Goal: Transaction & Acquisition: Purchase product/service

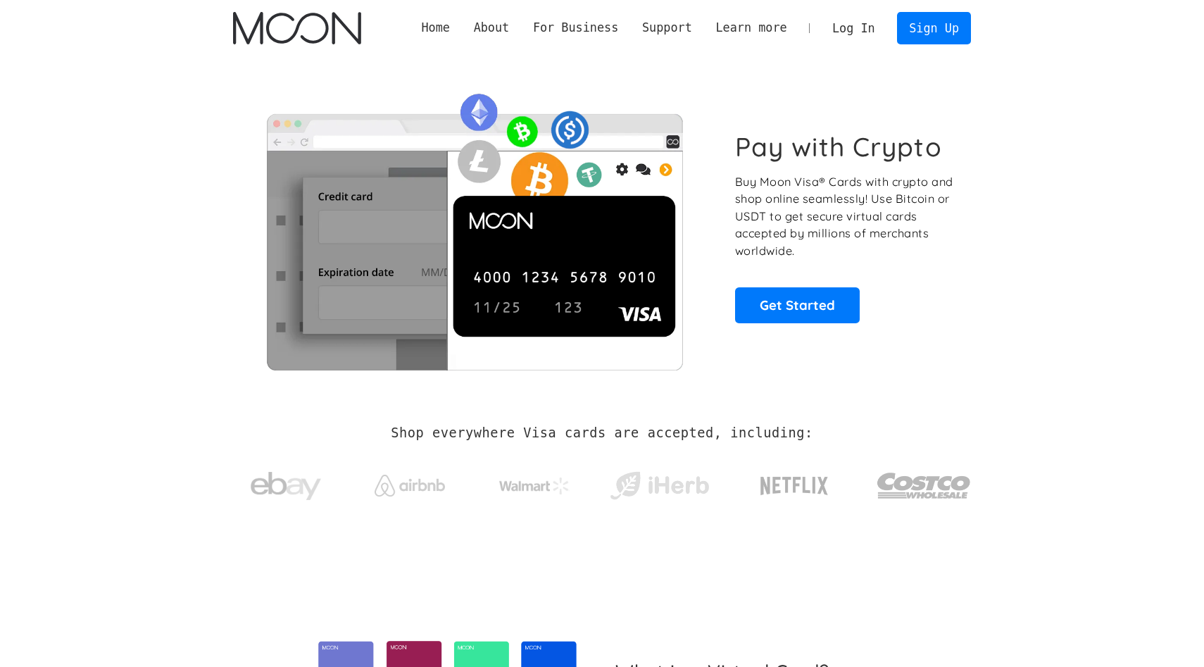
click at [856, 35] on link "Log In" at bounding box center [853, 28] width 66 height 31
click at [850, 35] on link "Log In" at bounding box center [853, 28] width 66 height 31
click at [850, 31] on link "Log In" at bounding box center [853, 28] width 66 height 31
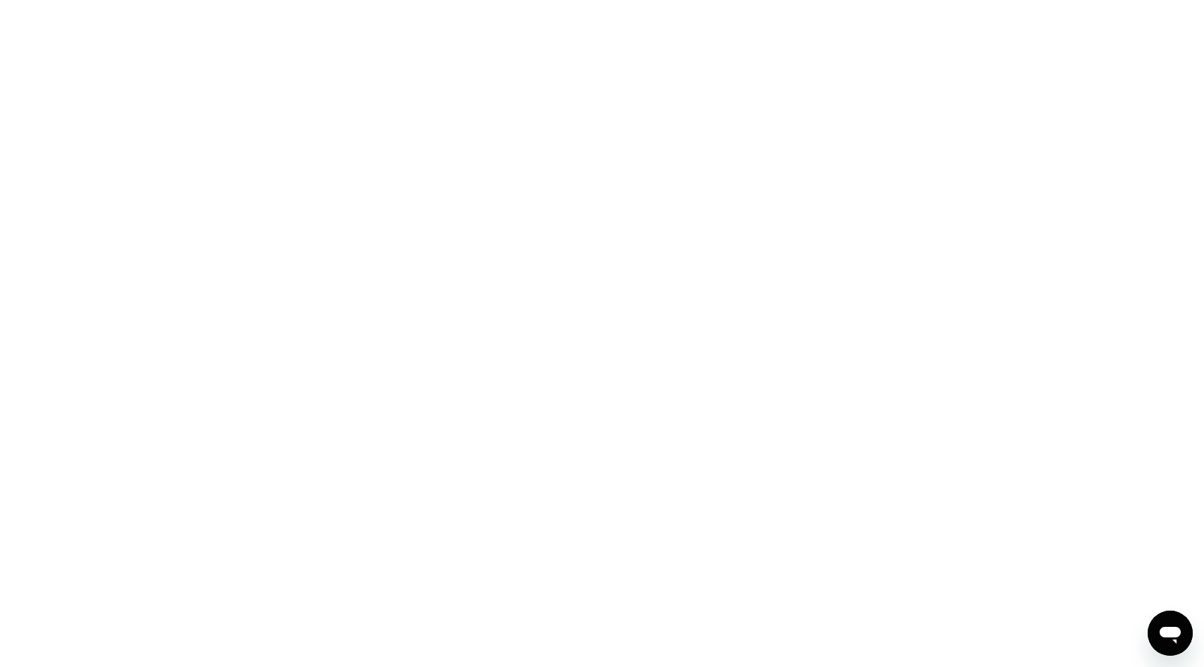
click at [510, 282] on div at bounding box center [602, 333] width 1204 height 667
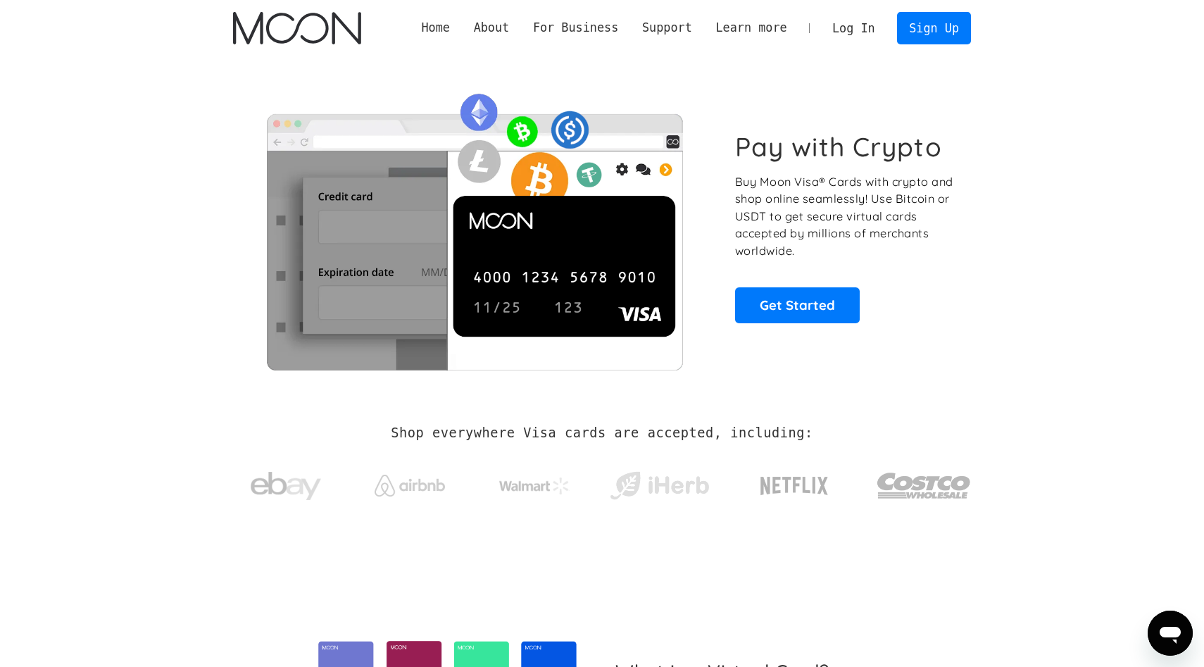
click at [857, 30] on link "Log In" at bounding box center [853, 28] width 66 height 31
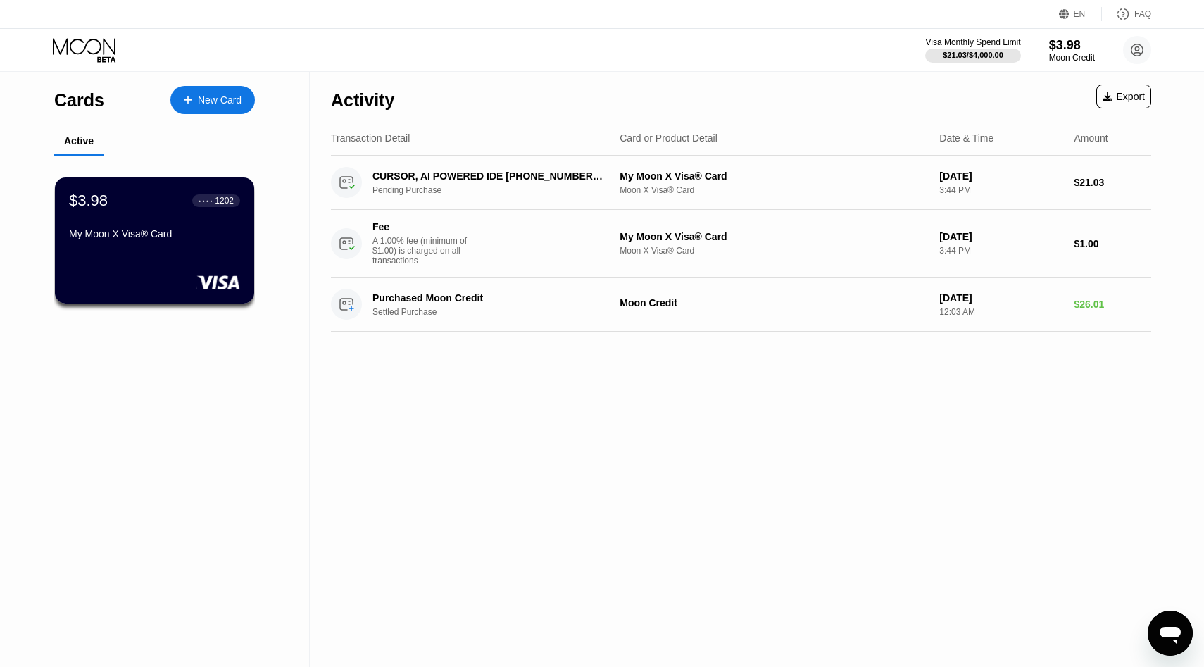
click at [1056, 46] on div "$3.98" at bounding box center [1072, 45] width 46 height 15
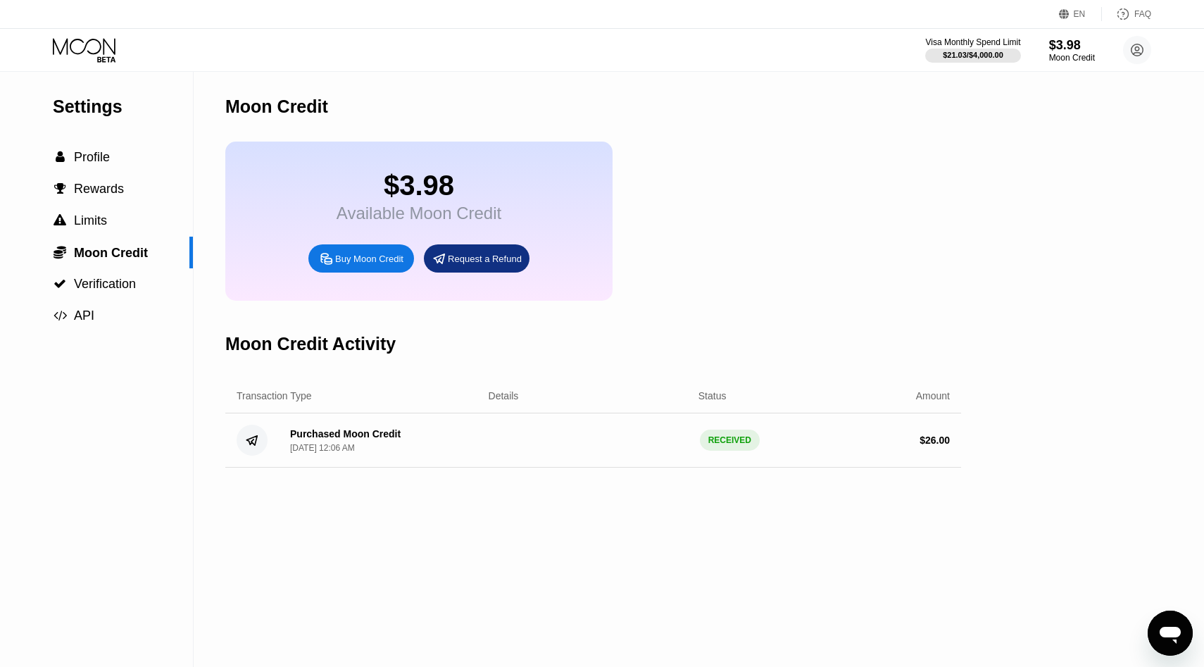
click at [348, 270] on div "Buy Moon Credit" at bounding box center [361, 258] width 106 height 28
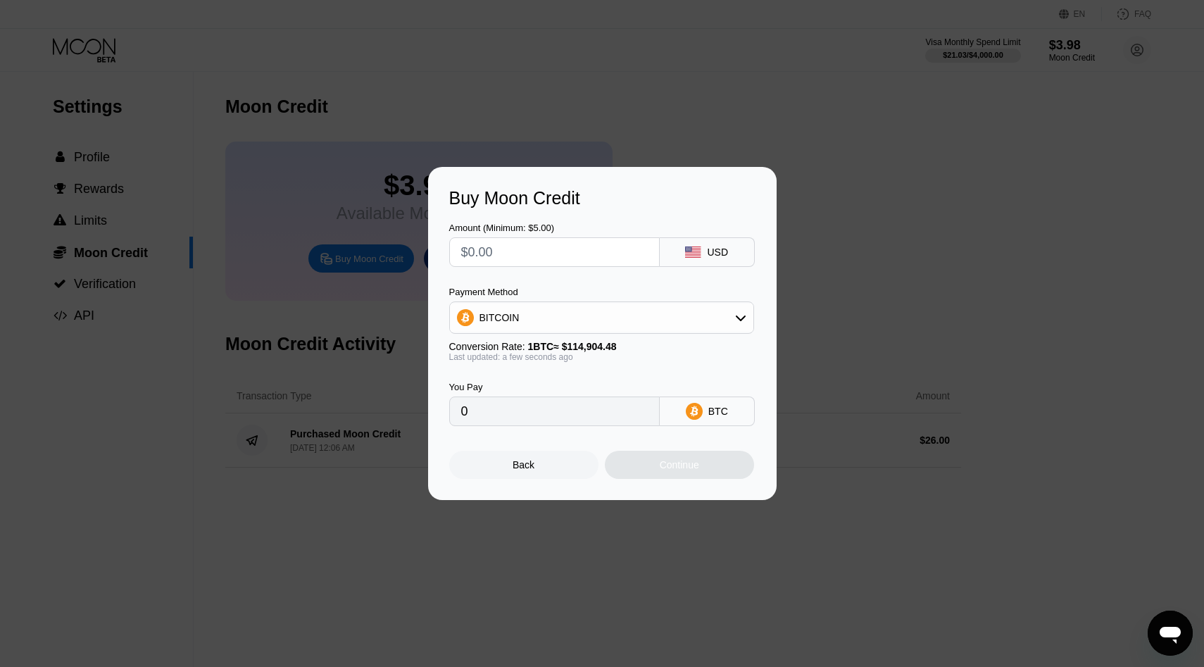
click at [535, 253] on input "text" at bounding box center [554, 252] width 187 height 28
type input "$5"
type input "0.00004352"
type input "$5"
click at [526, 332] on div "BITCOIN" at bounding box center [601, 317] width 305 height 32
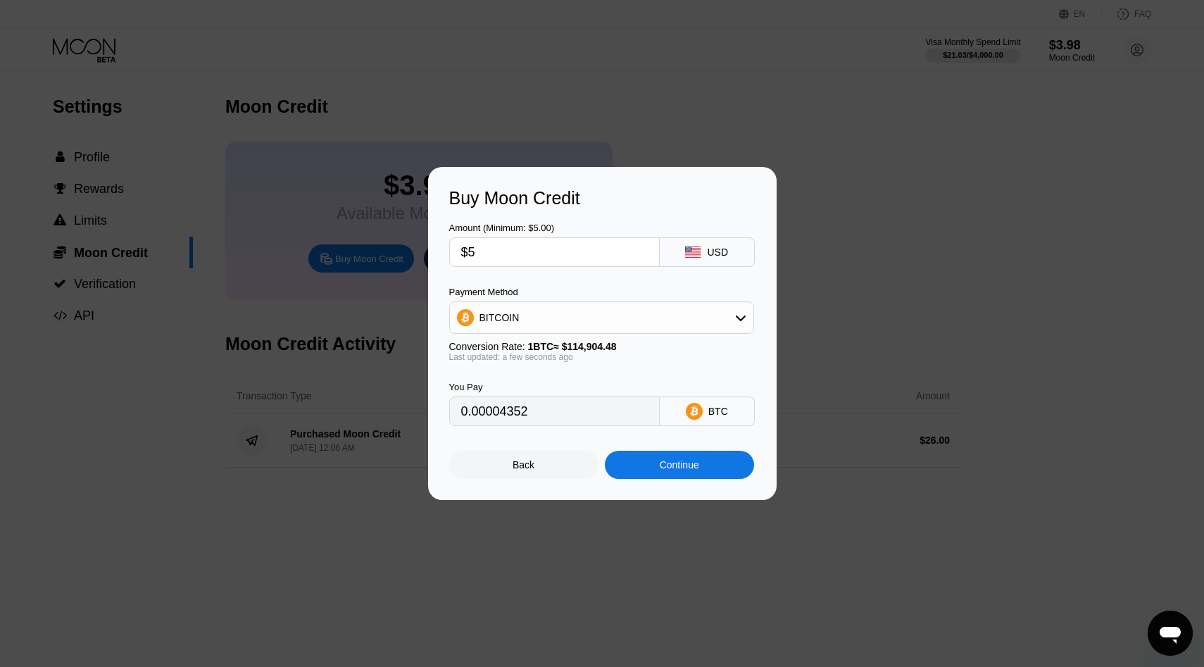
click at [526, 317] on div "BITCOIN" at bounding box center [601, 317] width 303 height 28
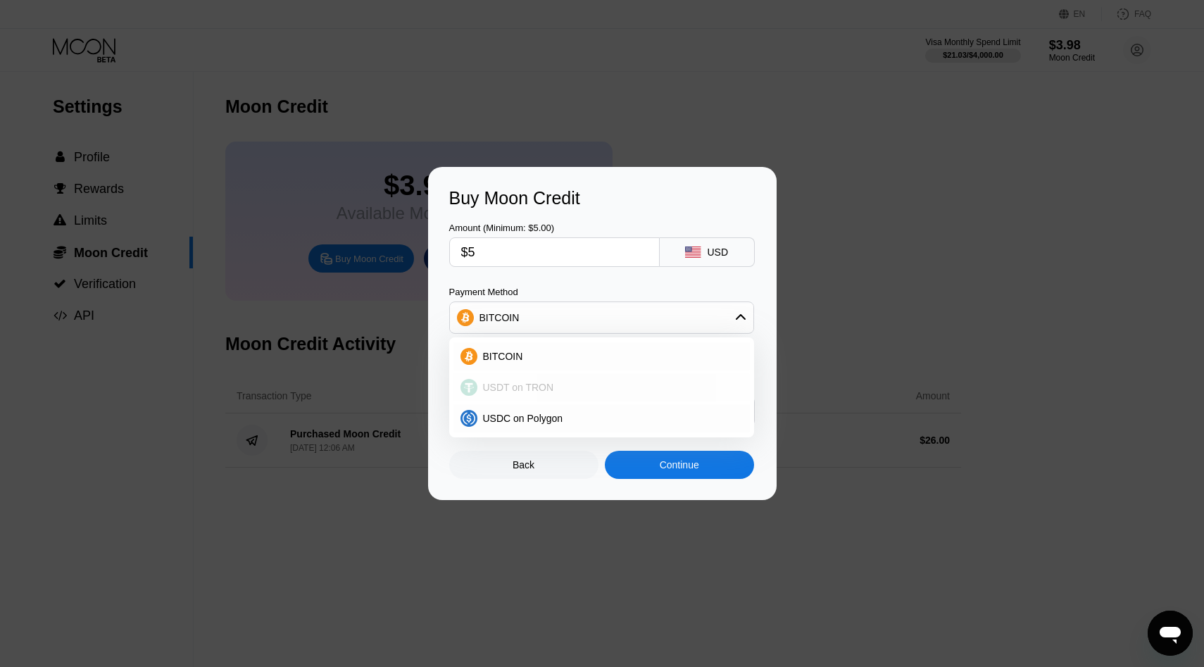
click at [507, 384] on span "USDT on TRON" at bounding box center [518, 387] width 71 height 11
type input "5.05"
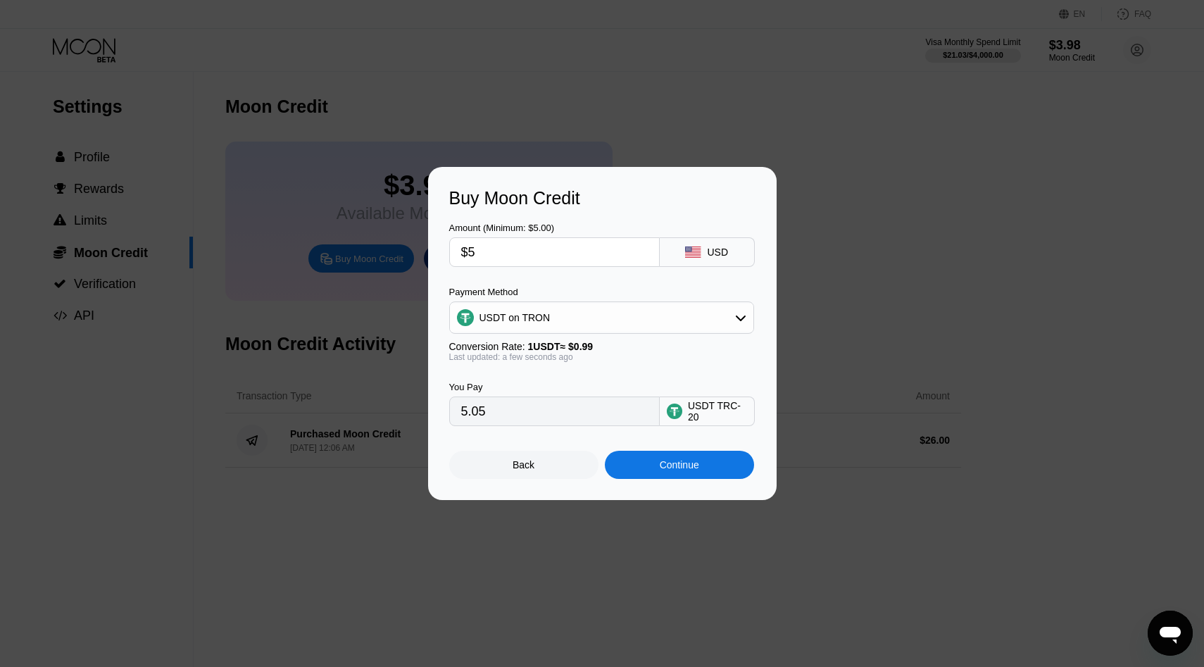
click at [685, 470] on div "Continue" at bounding box center [679, 464] width 39 height 11
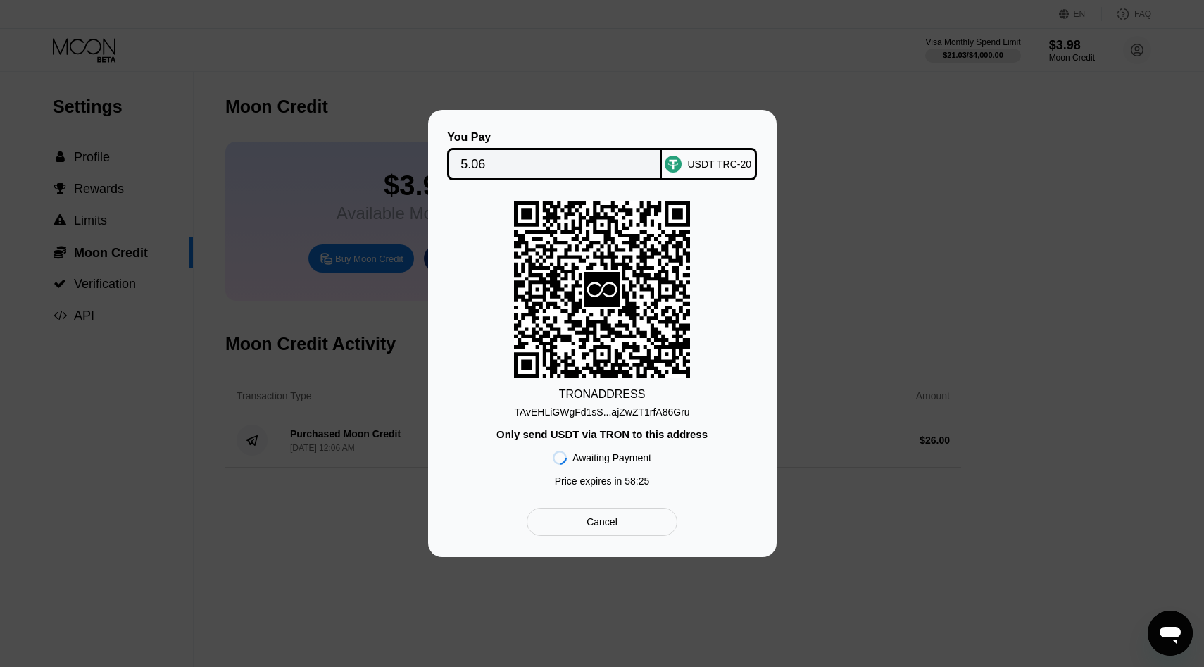
click at [595, 409] on div "TAvEHLiGWgFd1sS...ajZwZT1rfA86Gru" at bounding box center [601, 411] width 175 height 11
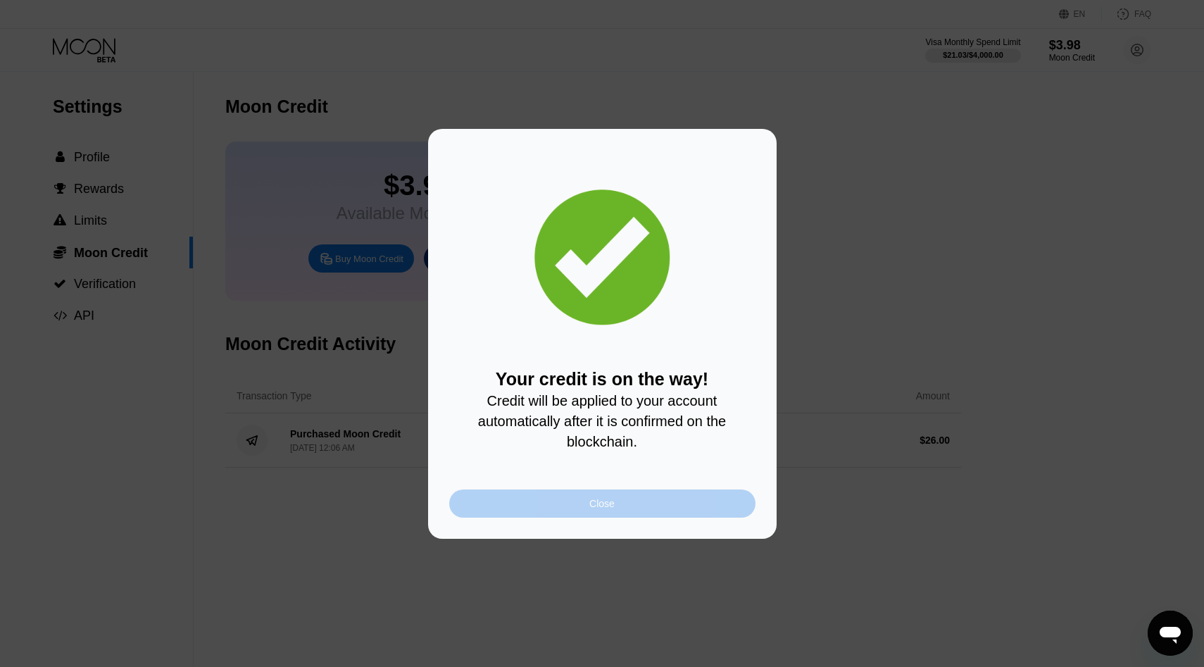
click at [620, 509] on div "Close" at bounding box center [602, 503] width 306 height 28
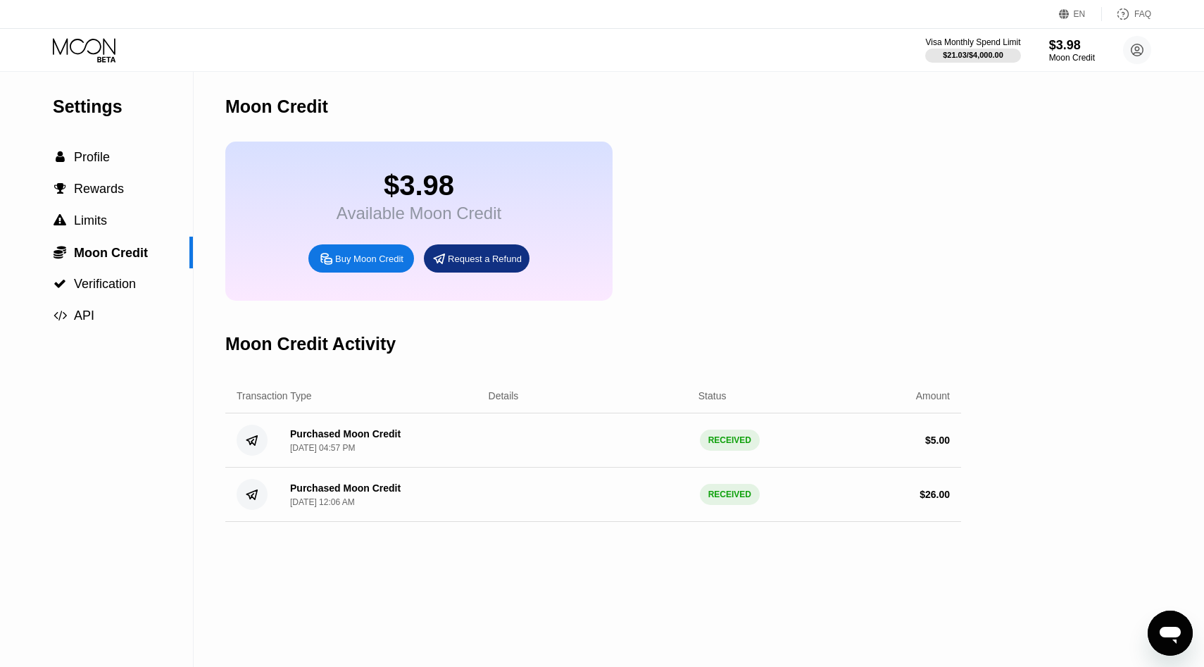
click at [328, 215] on div "$3.98 Available Moon Credit Buy Moon Credit Request a Refund" at bounding box center [418, 221] width 387 height 159
click at [120, 165] on div " Profile" at bounding box center [96, 158] width 193 height 32
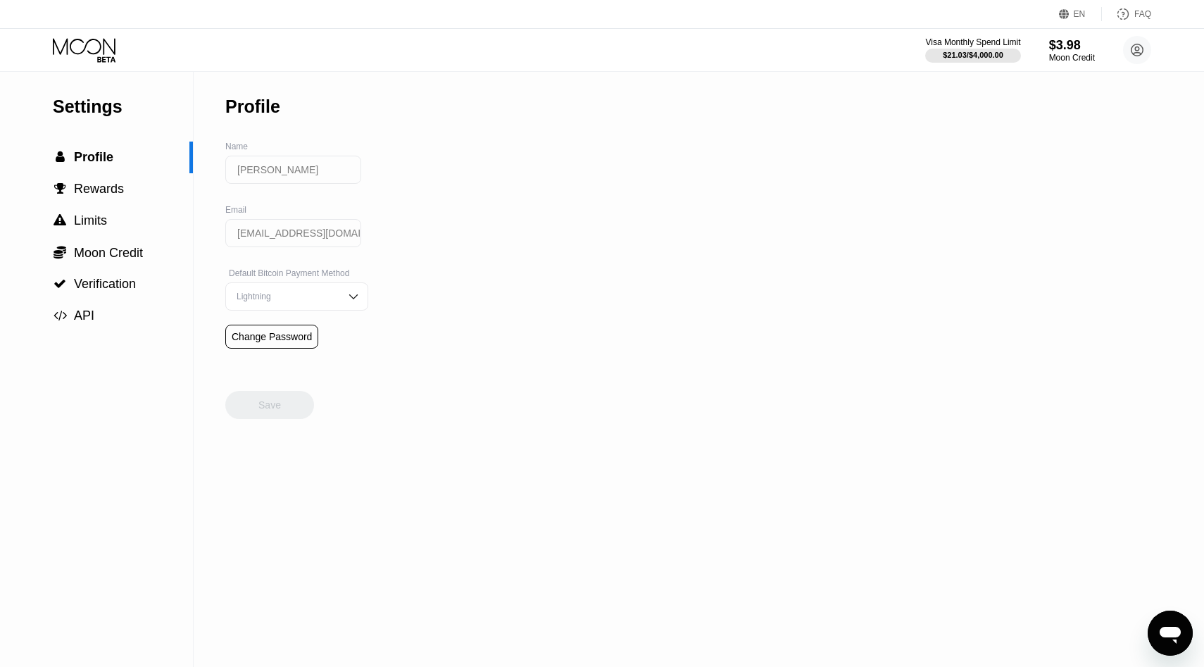
click at [90, 41] on icon at bounding box center [85, 50] width 65 height 25
